Goal: Information Seeking & Learning: Check status

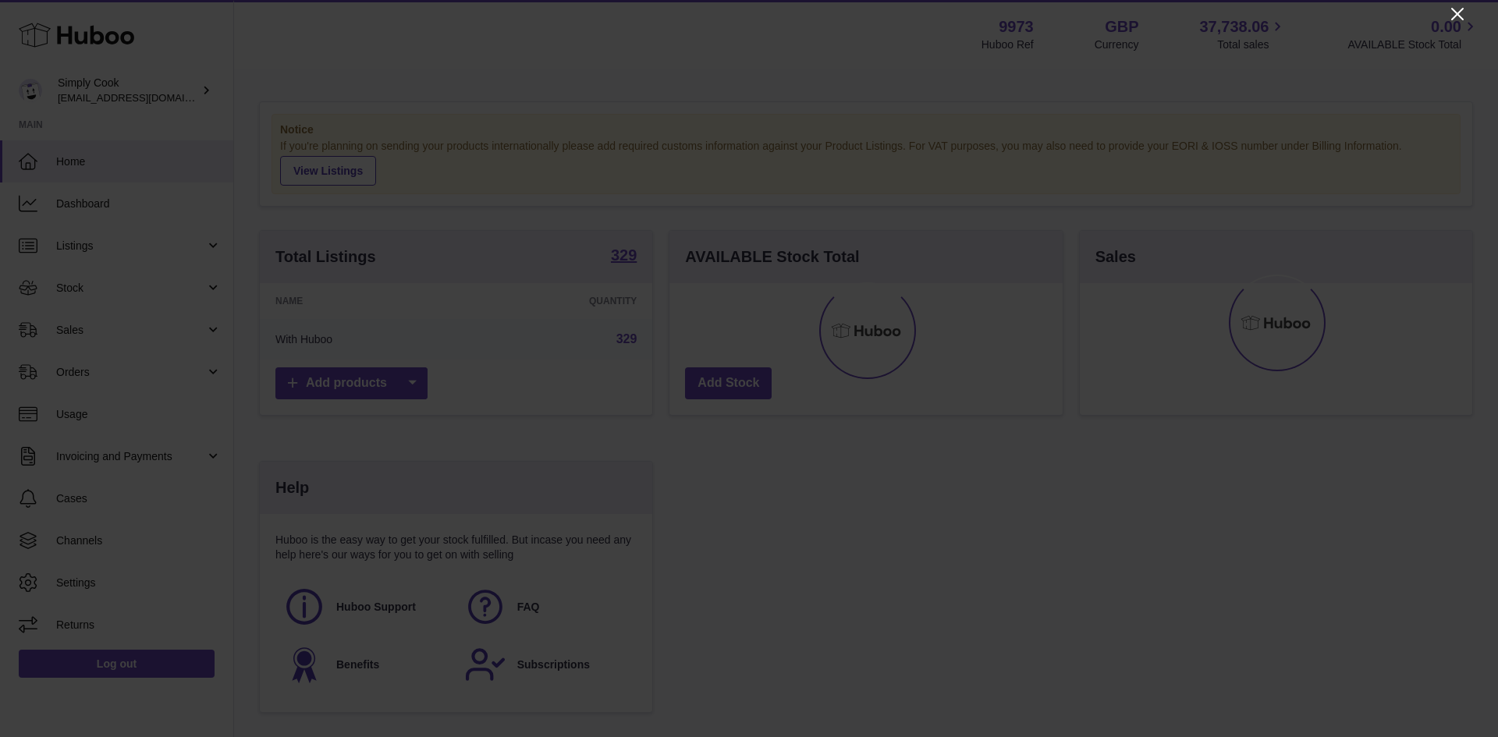
click at [1450, 17] on icon "Close" at bounding box center [1457, 14] width 19 height 19
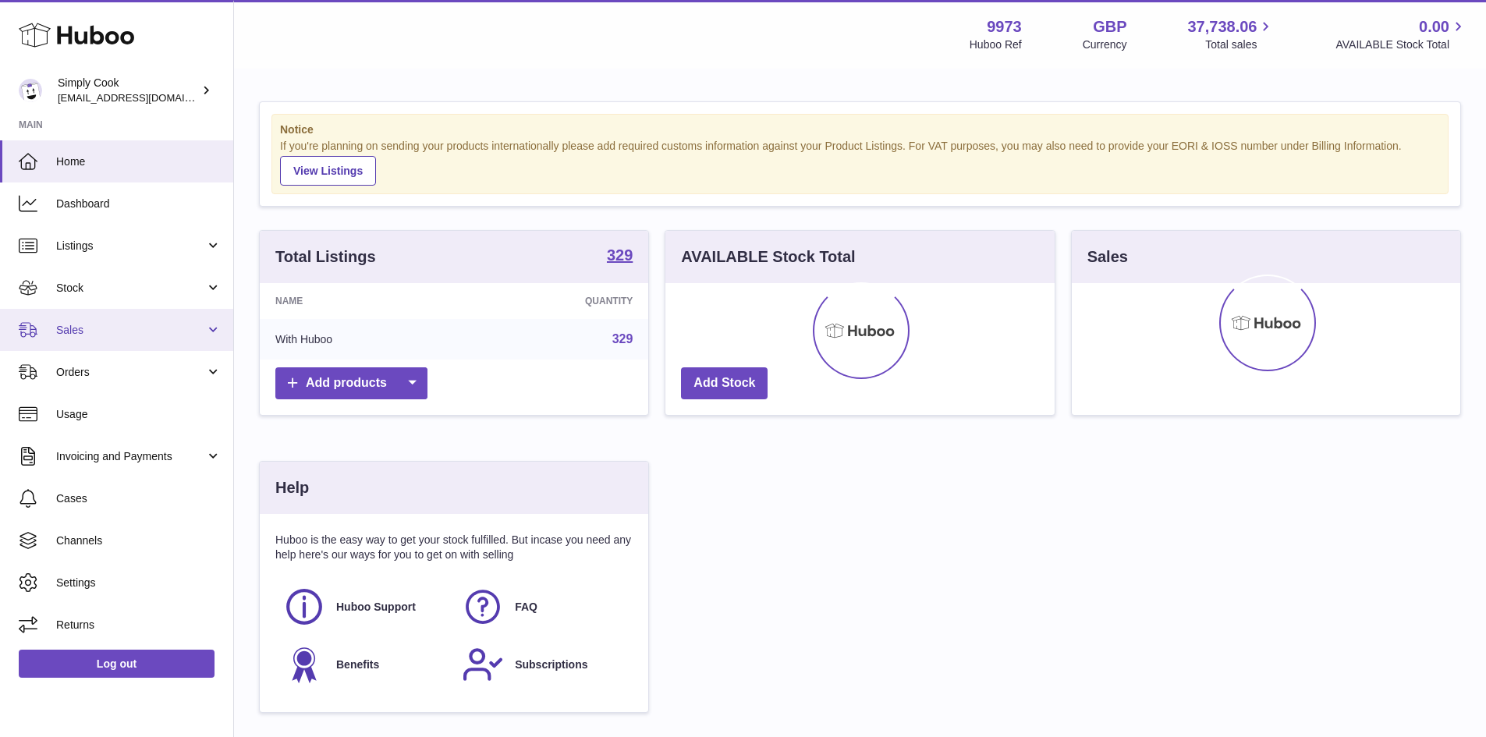
click at [71, 333] on span "Sales" at bounding box center [130, 330] width 149 height 15
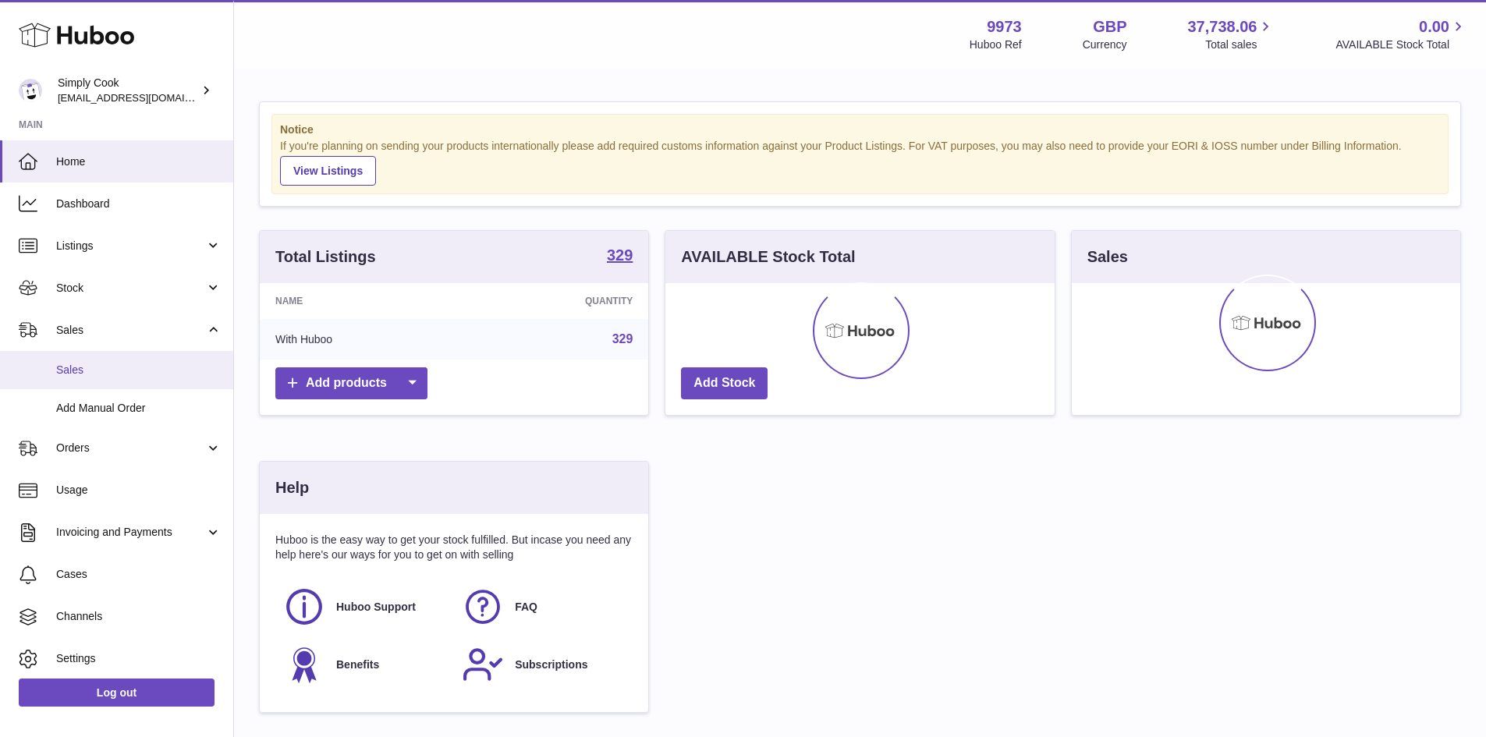
click at [74, 367] on span "Sales" at bounding box center [138, 370] width 165 height 15
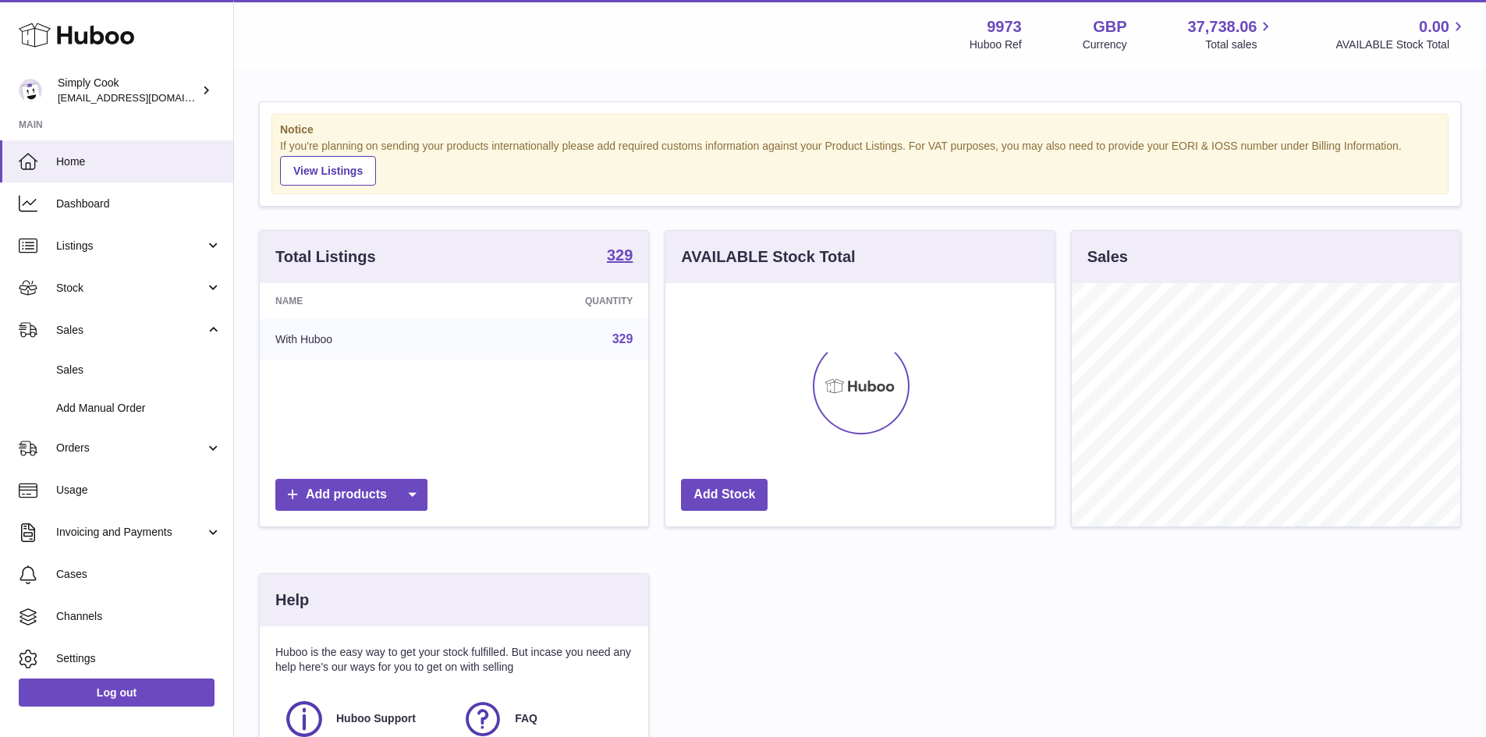
scroll to position [243, 389]
click at [71, 371] on span "Sales" at bounding box center [138, 370] width 165 height 15
click at [59, 369] on span "Sales" at bounding box center [138, 370] width 165 height 15
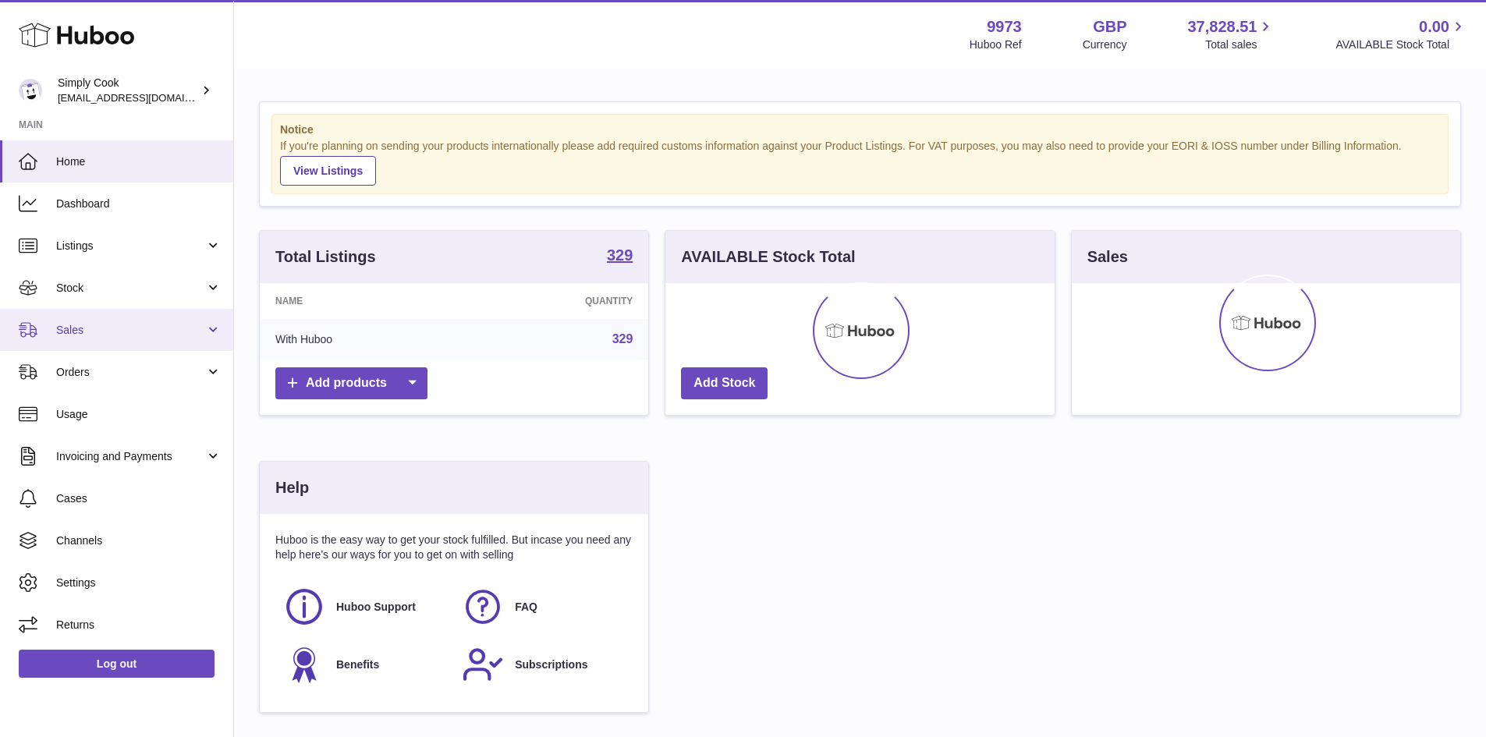
click at [86, 328] on span "Sales" at bounding box center [130, 330] width 149 height 15
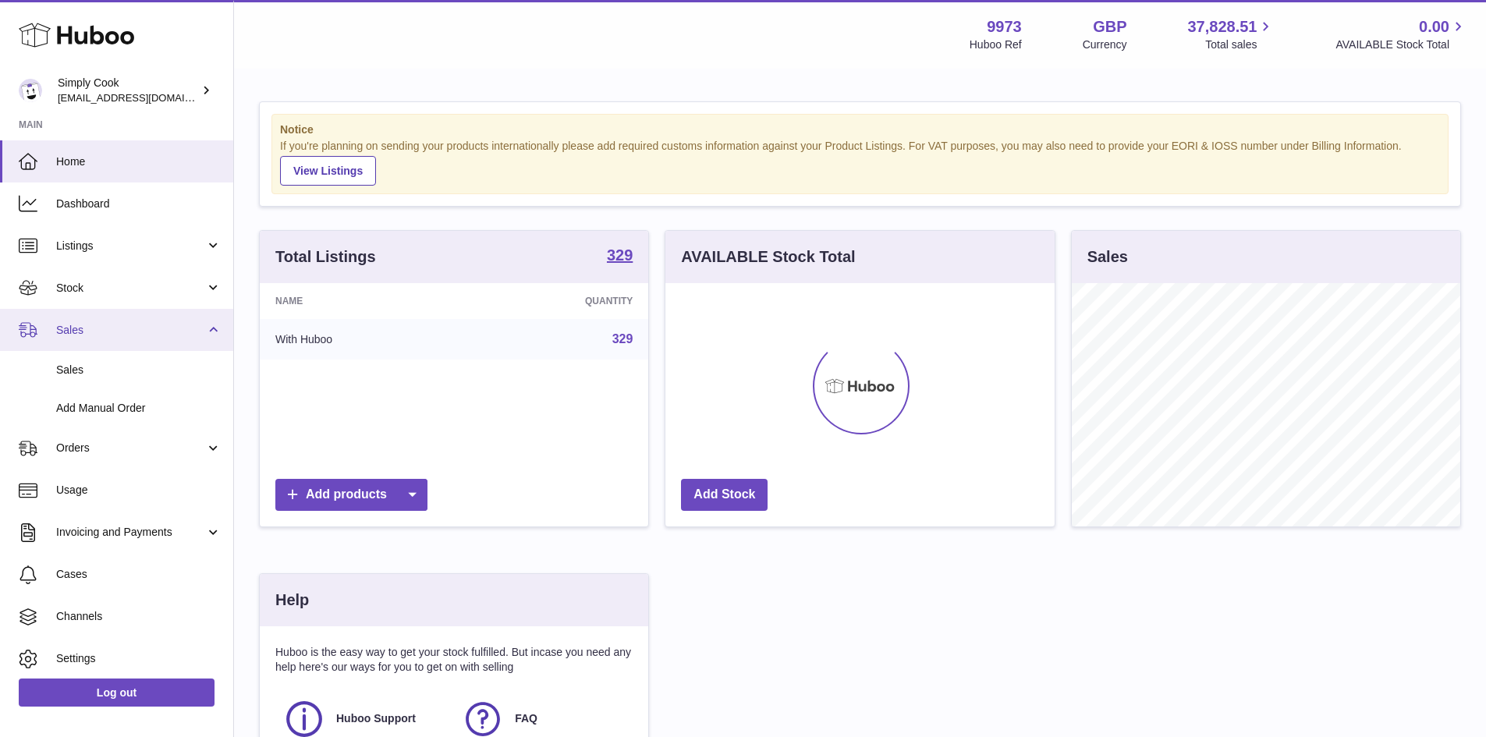
scroll to position [243, 389]
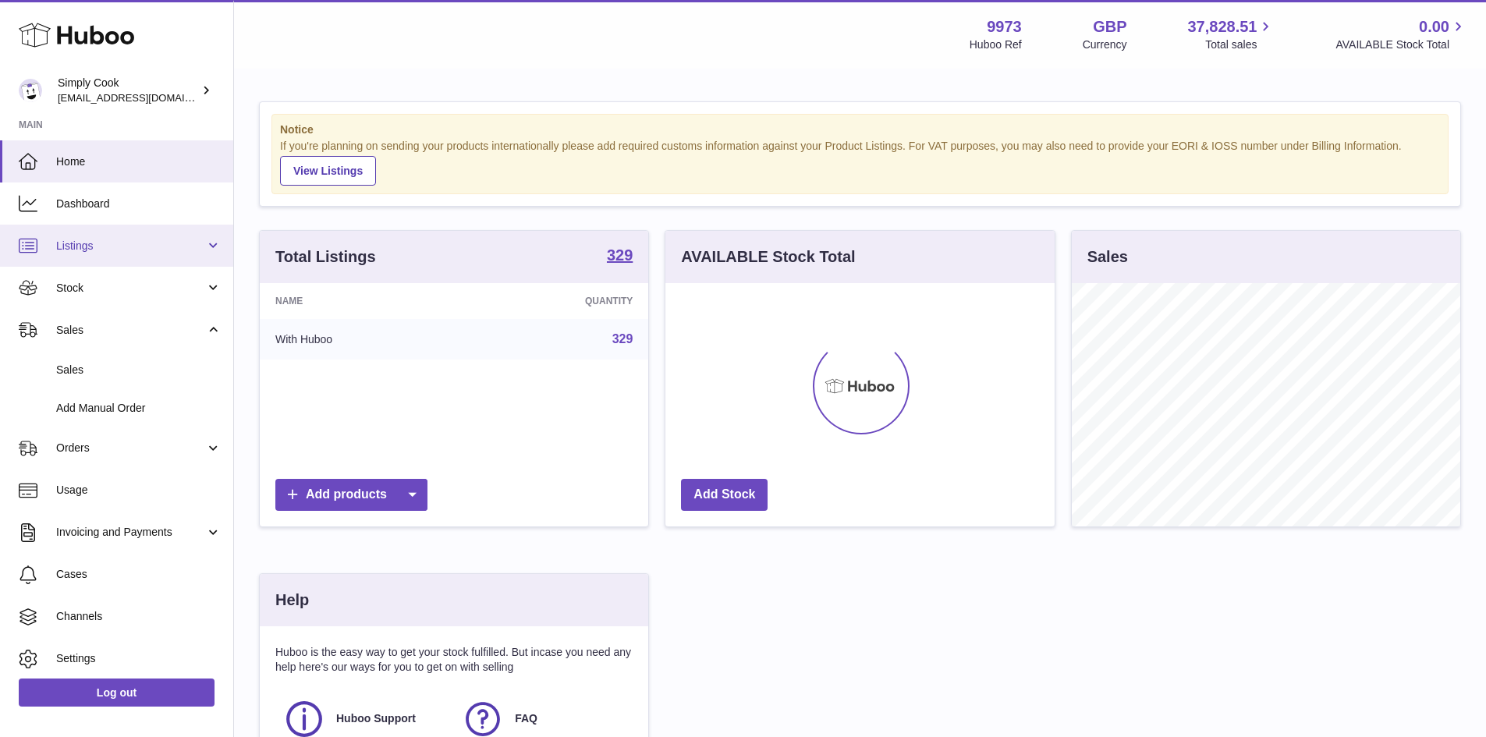
click at [83, 247] on span "Listings" at bounding box center [130, 246] width 149 height 15
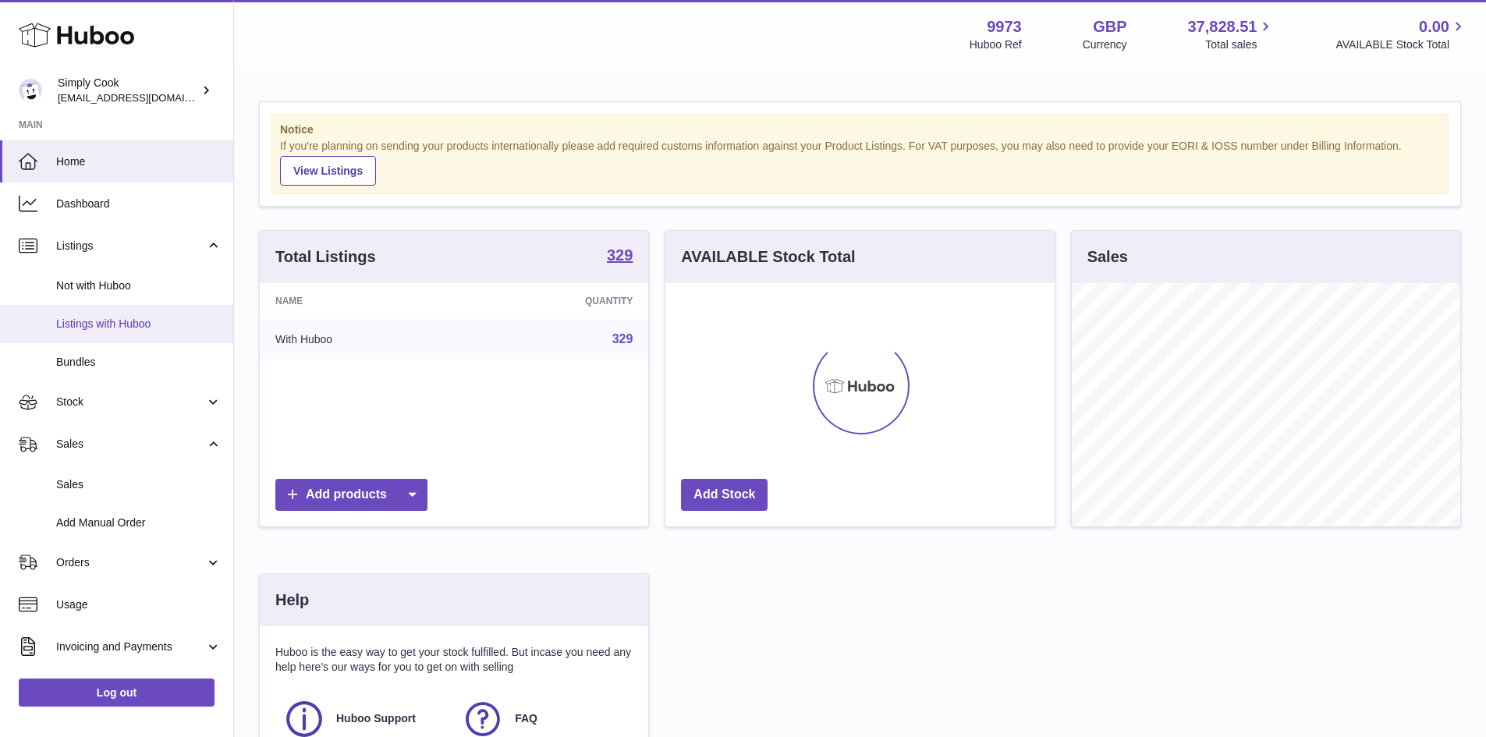
click at [87, 319] on span "Listings with Huboo" at bounding box center [138, 324] width 165 height 15
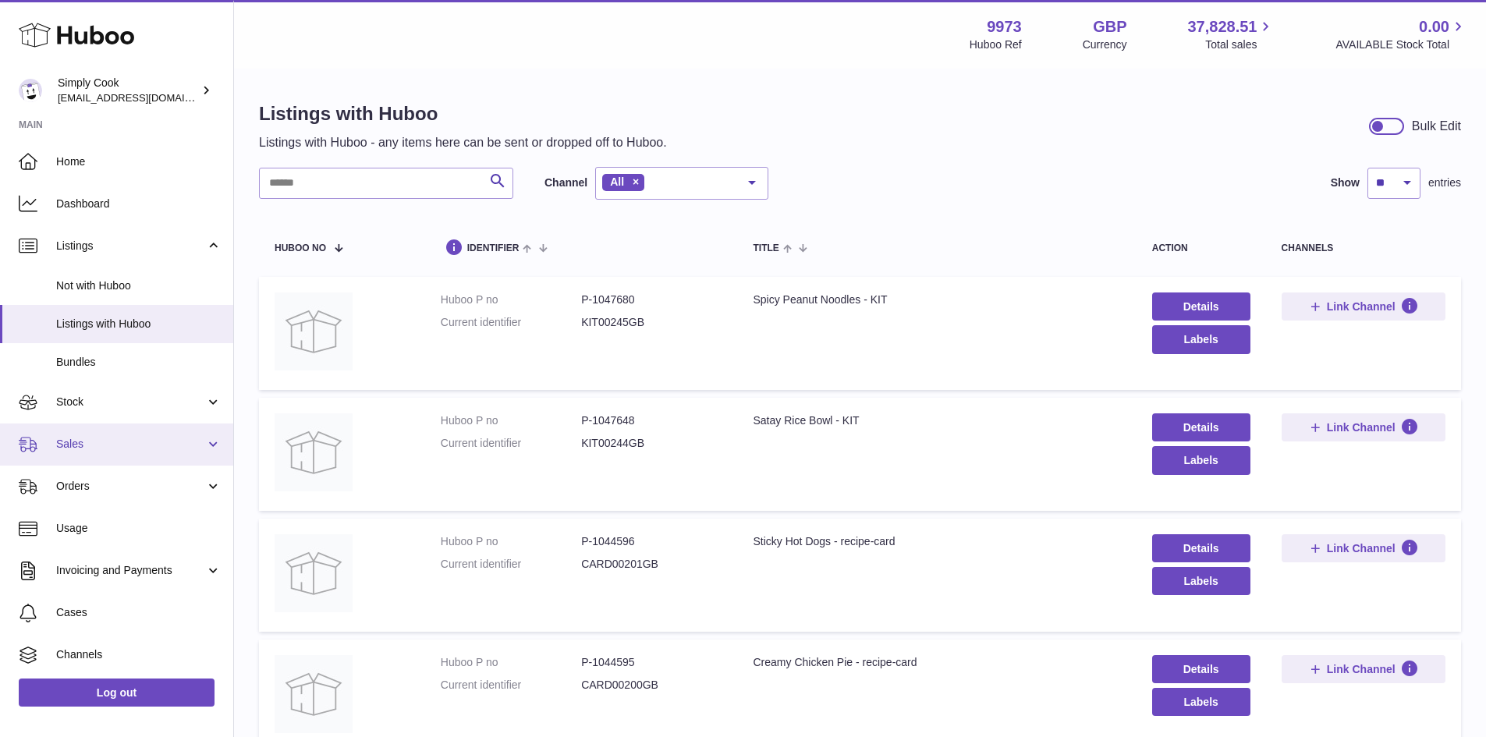
click at [76, 445] on span "Sales" at bounding box center [130, 444] width 149 height 15
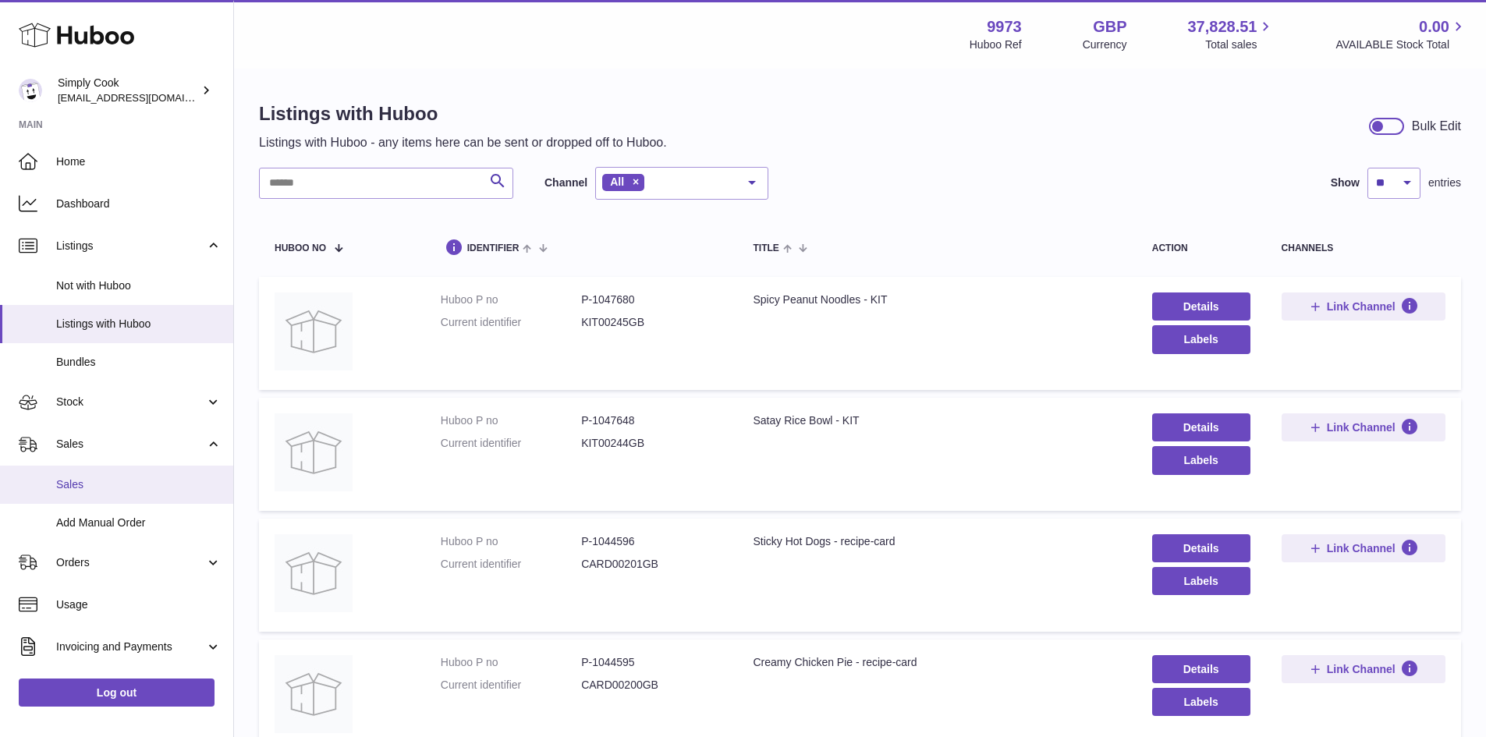
click at [84, 488] on span "Sales" at bounding box center [138, 485] width 165 height 15
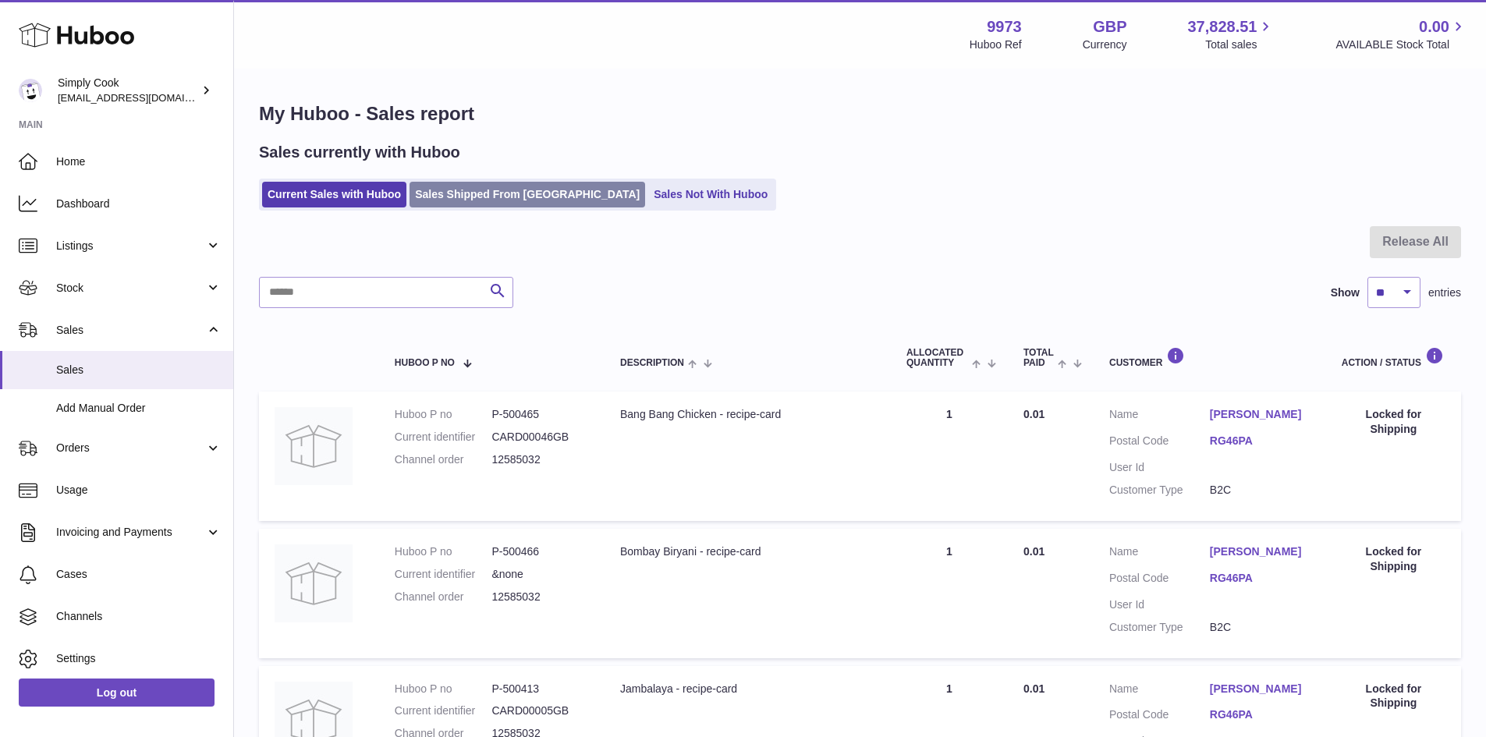
click at [503, 183] on link "Sales Shipped From Huboo" at bounding box center [528, 195] width 236 height 26
